Goal: Task Accomplishment & Management: Manage account settings

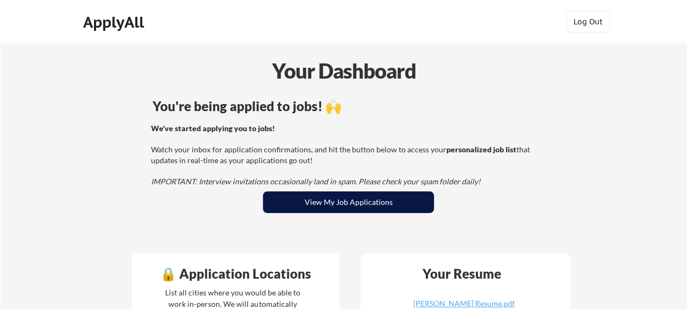
click at [321, 200] on button "View My Job Applications" at bounding box center [348, 203] width 171 height 22
